Goal: Task Accomplishment & Management: Use online tool/utility

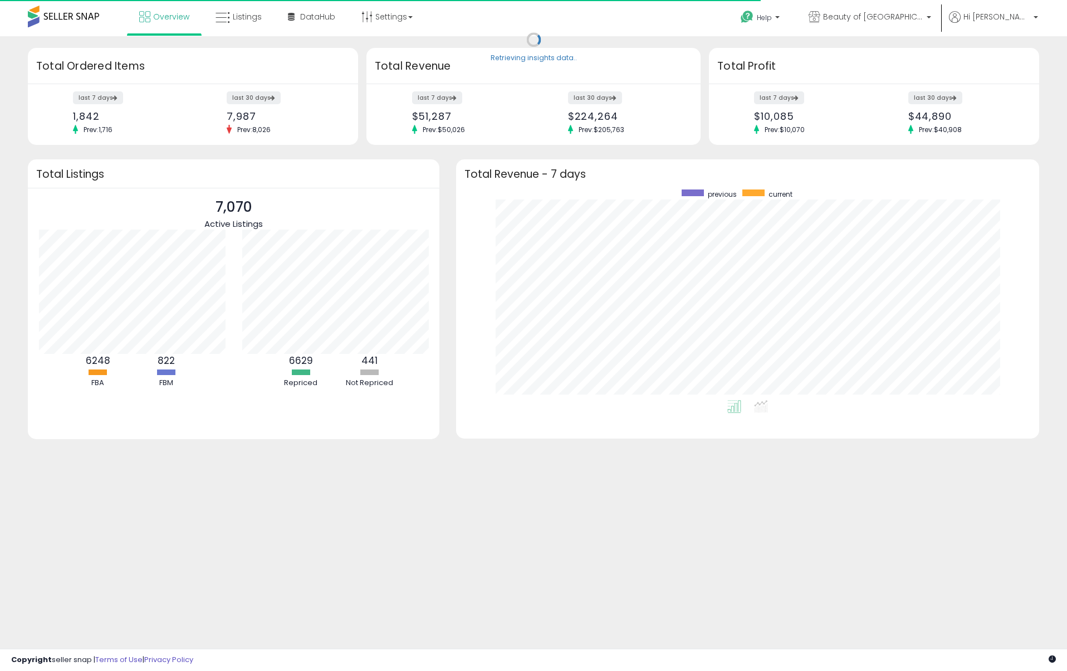
scroll to position [210, 560]
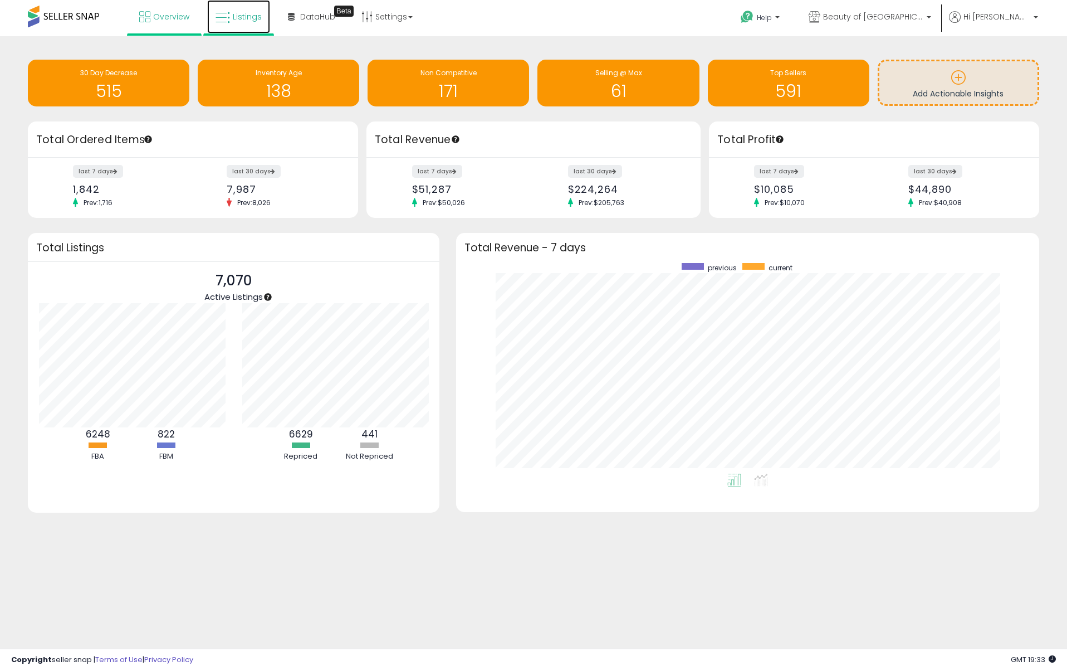
click at [237, 14] on span "Listings" at bounding box center [247, 16] width 29 height 11
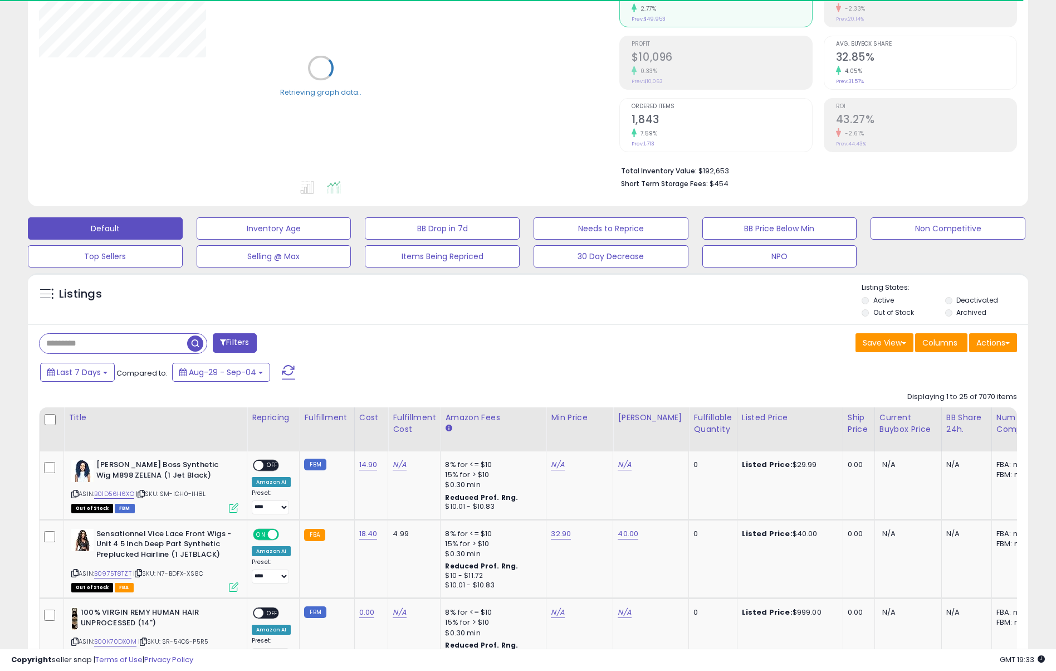
scroll to position [297, 0]
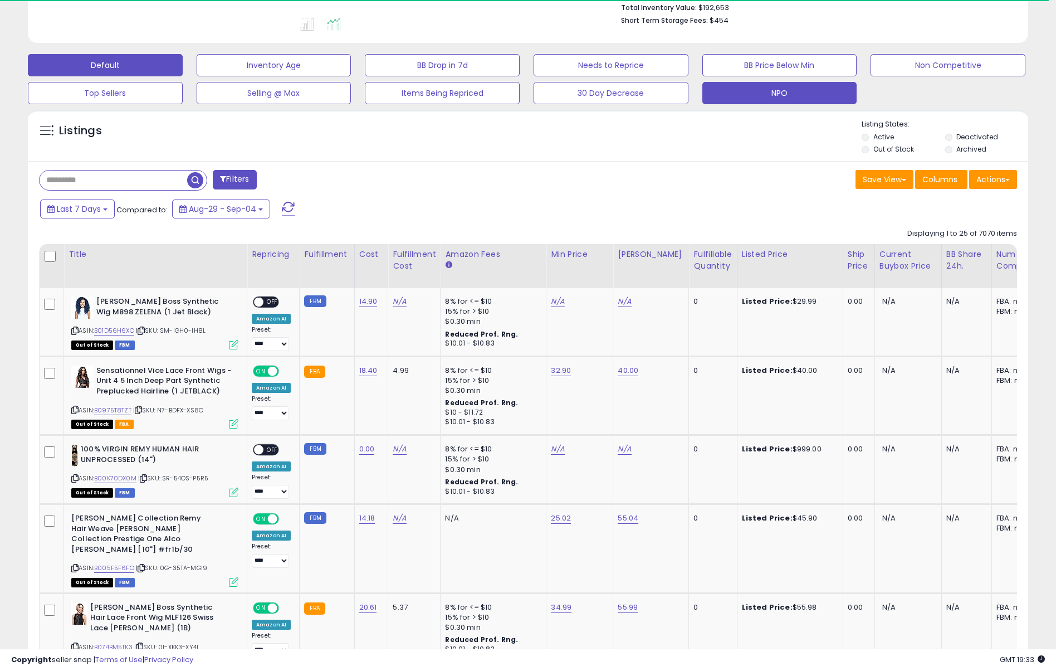
click at [808, 98] on button "NPO" at bounding box center [779, 93] width 155 height 22
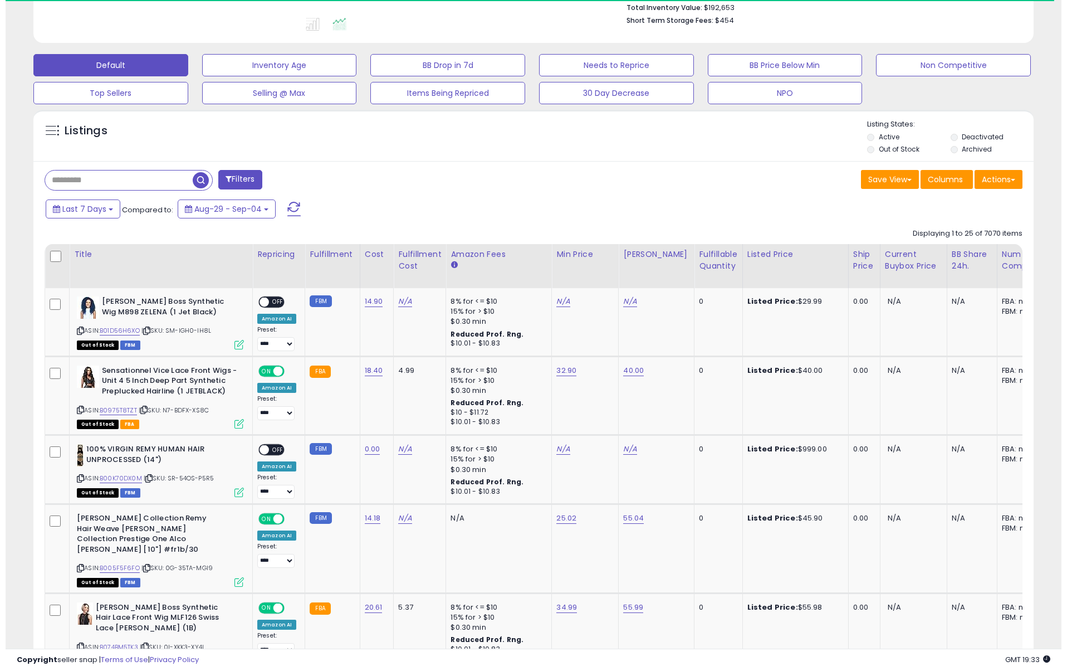
scroll to position [26, 0]
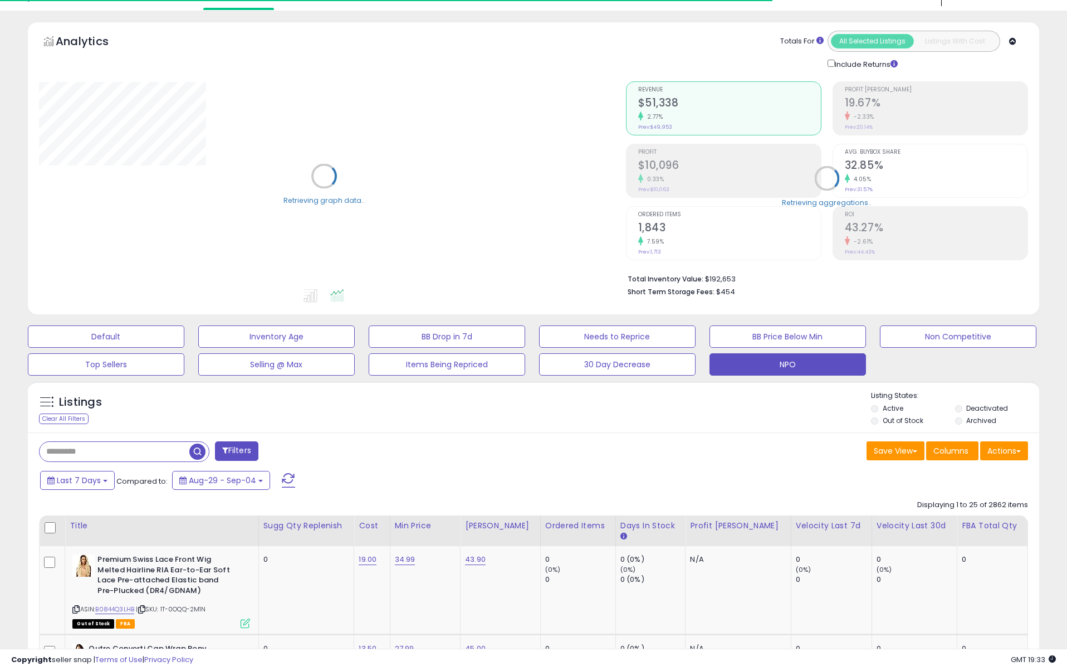
type input "*****"
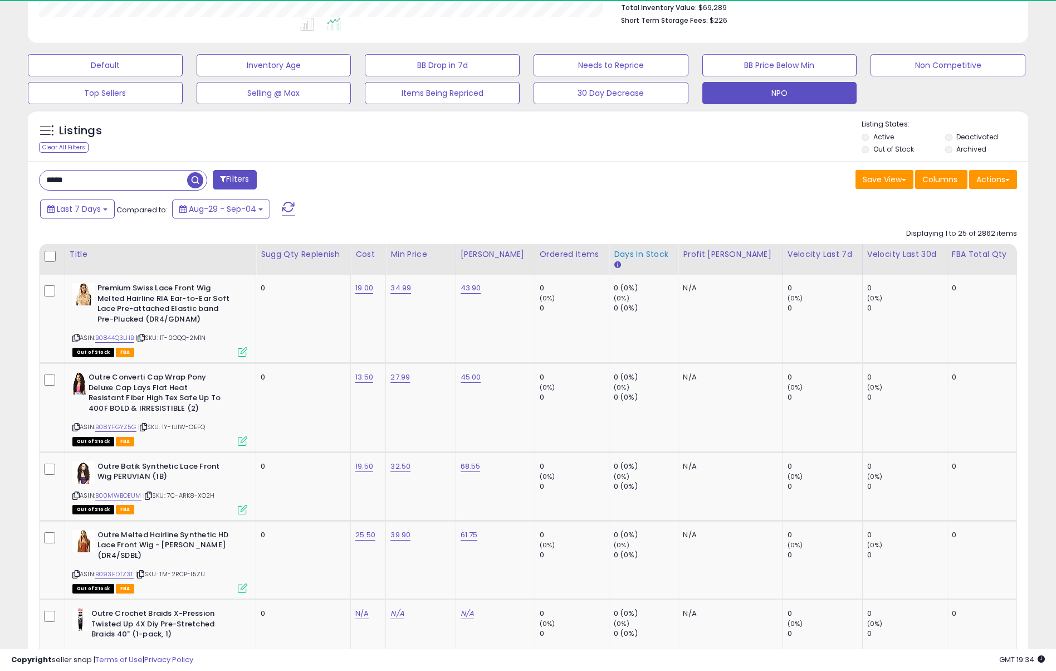
scroll to position [228, 580]
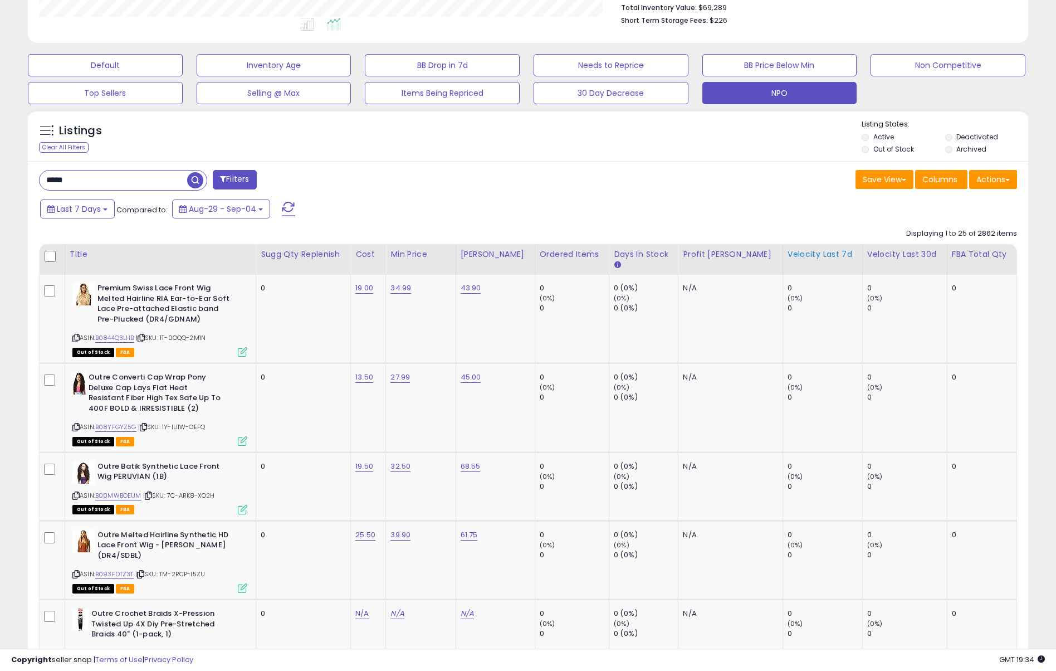
click at [789, 252] on div "Velocity Last 7d" at bounding box center [823, 254] width 70 height 12
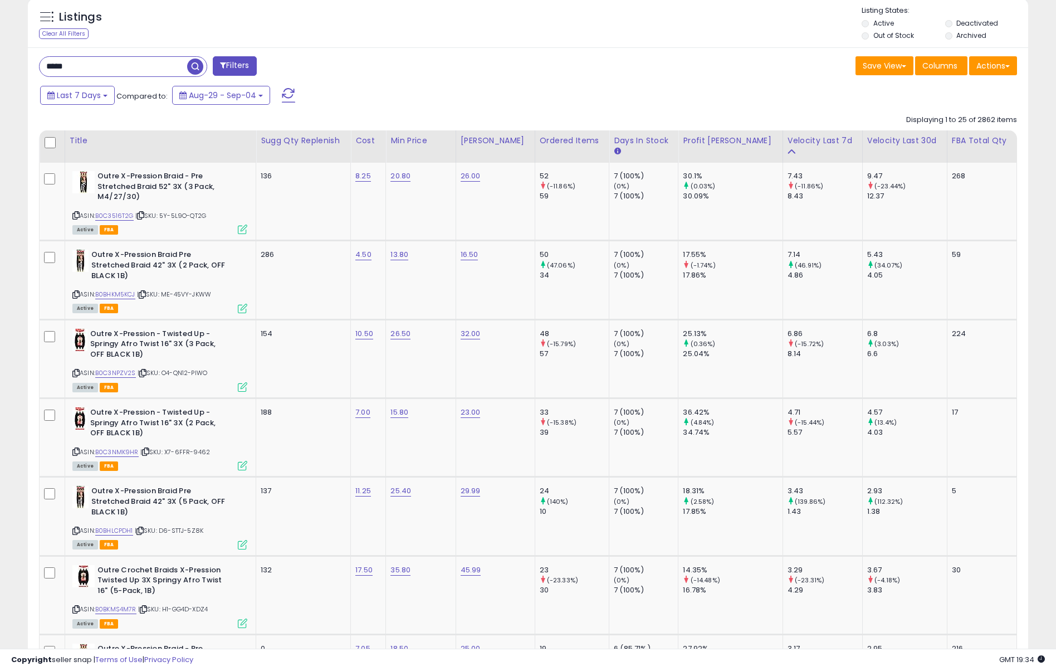
scroll to position [371, 0]
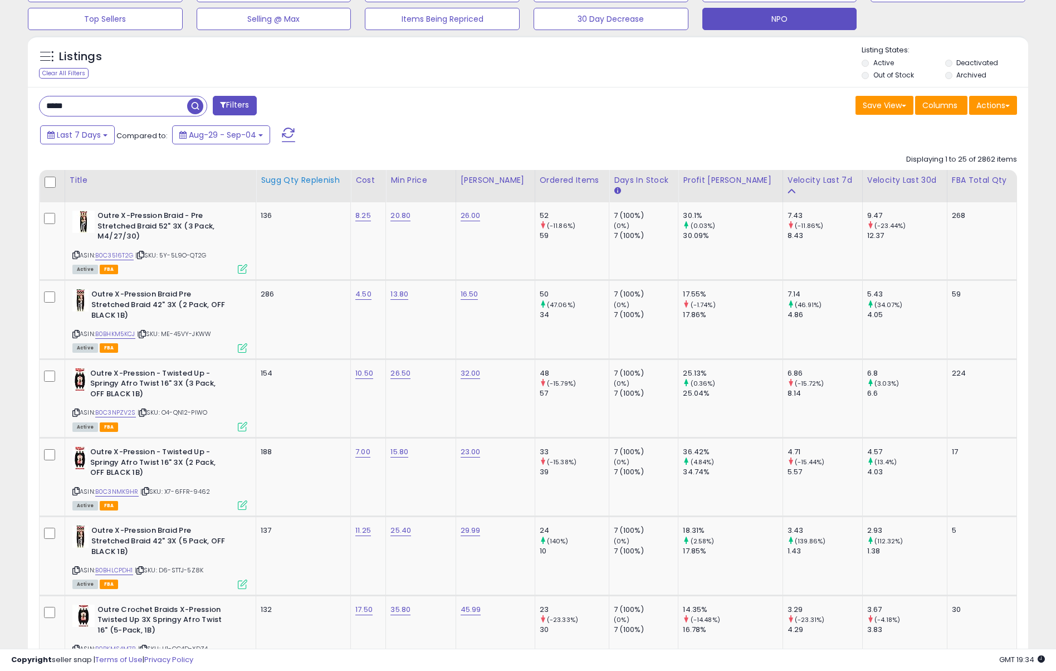
click at [297, 175] on th "Sugg Qty Replenish" at bounding box center [303, 186] width 95 height 32
click at [346, 177] on div "Sugg Qty Replenish" at bounding box center [303, 180] width 85 height 12
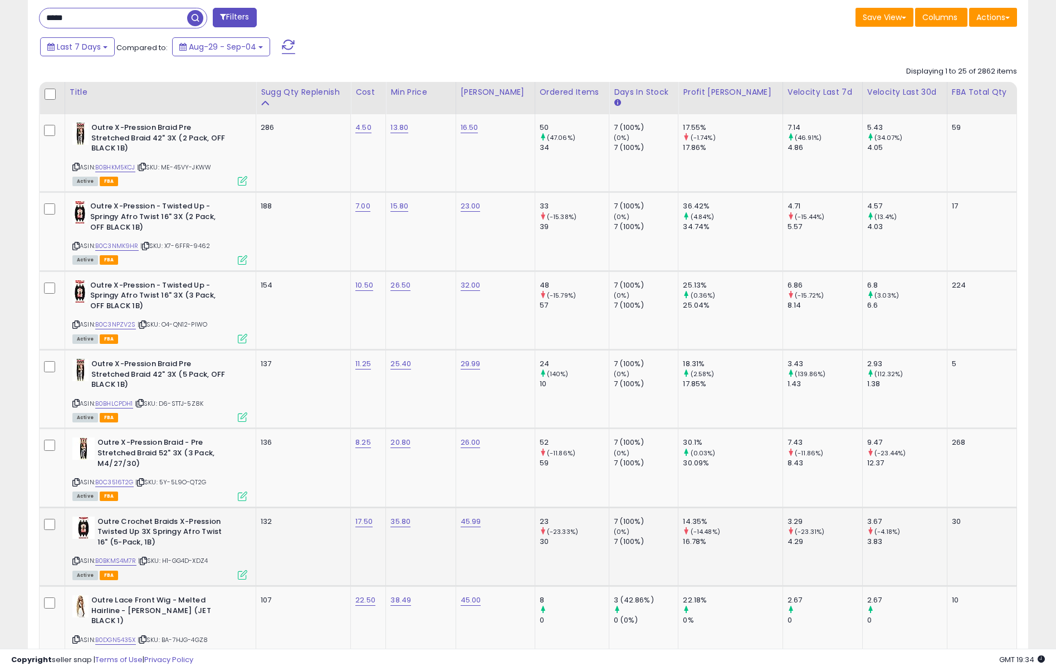
scroll to position [446, 0]
